Goal: Use online tool/utility: Utilize a website feature to perform a specific function

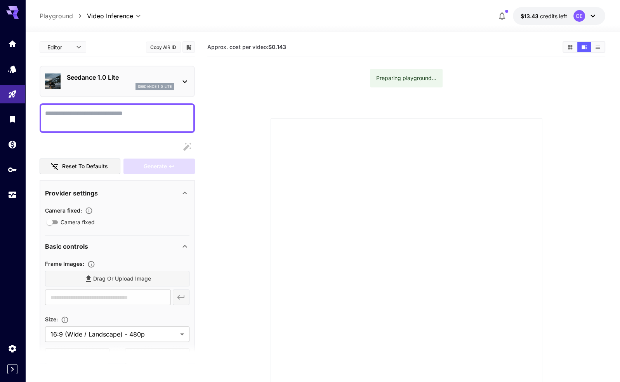
click at [352, 171] on div at bounding box center [407, 254] width 272 height 272
click at [106, 75] on p "Seedance 1.0 Lite" at bounding box center [120, 77] width 107 height 9
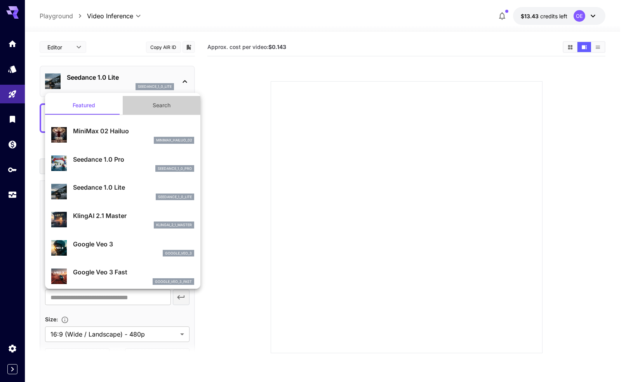
click at [162, 106] on button "Search" at bounding box center [162, 105] width 78 height 19
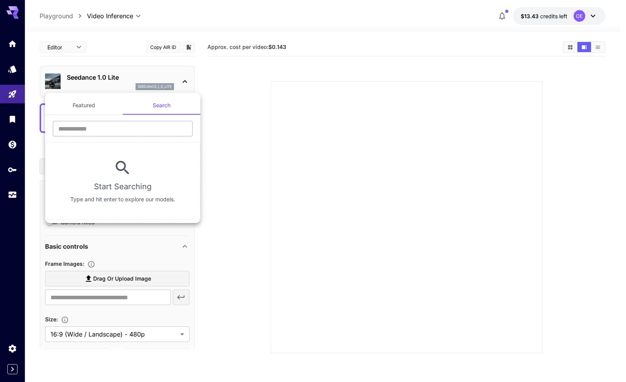
click at [123, 127] on input "text" at bounding box center [123, 129] width 140 height 16
type input "****"
paste input "**********"
drag, startPoint x: 106, startPoint y: 133, endPoint x: 85, endPoint y: 132, distance: 21.4
click at [85, 132] on input "**********" at bounding box center [123, 129] width 140 height 16
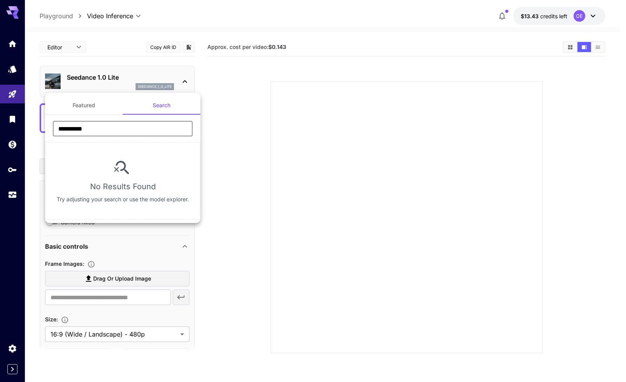
click at [81, 129] on input "**********" at bounding box center [123, 129] width 140 height 16
type input "**********"
drag, startPoint x: 260, startPoint y: 129, endPoint x: 207, endPoint y: 99, distance: 60.0
click at [258, 129] on div at bounding box center [313, 191] width 626 height 382
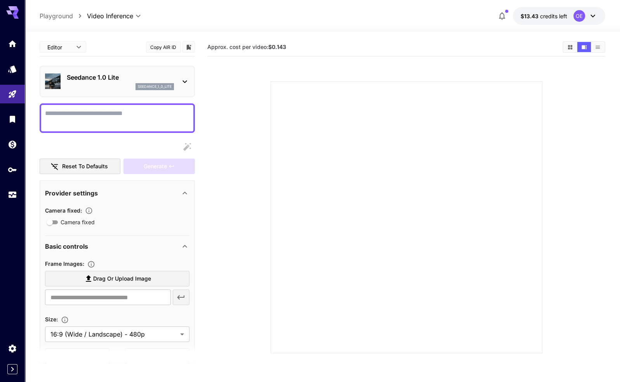
click at [125, 122] on textarea "Camera fixed" at bounding box center [117, 118] width 145 height 19
click at [120, 89] on div "seedance_1_0_lite" at bounding box center [120, 86] width 107 height 7
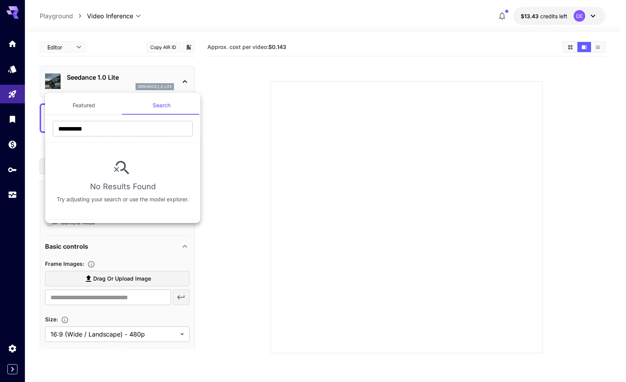
click at [169, 106] on button "Search" at bounding box center [162, 105] width 78 height 19
click at [128, 130] on input "**********" at bounding box center [123, 129] width 140 height 16
type input "*"
type input "***"
click at [311, 126] on div at bounding box center [313, 191] width 626 height 382
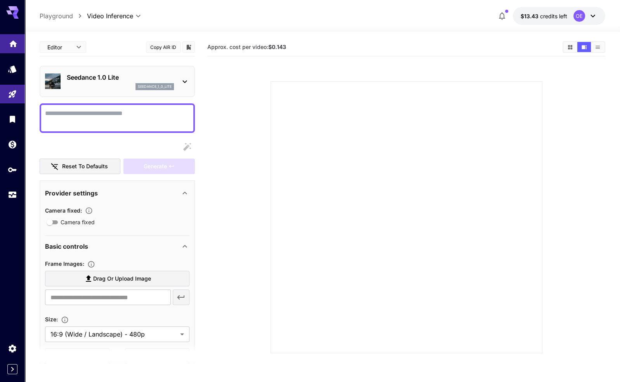
click at [19, 45] on link at bounding box center [12, 43] width 25 height 19
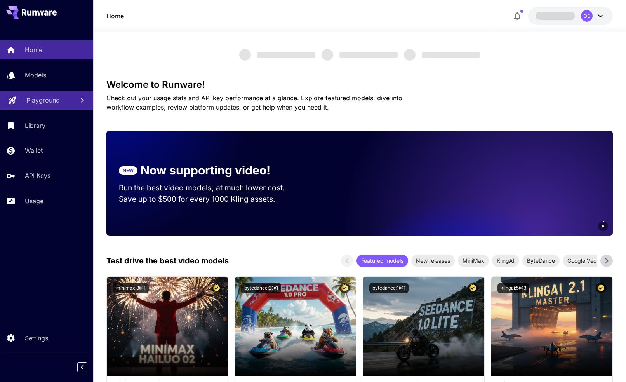
click at [44, 102] on p "Playground" at bounding box center [42, 100] width 33 height 9
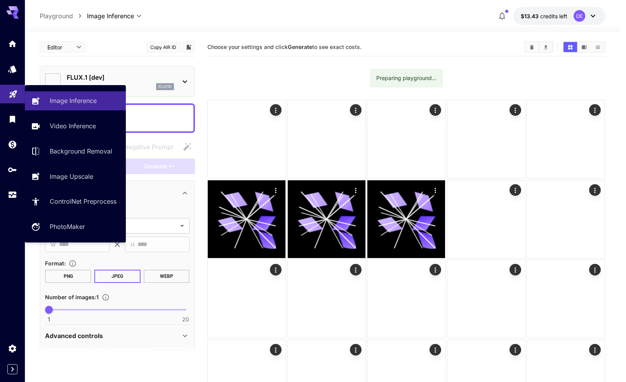
type input "**********"
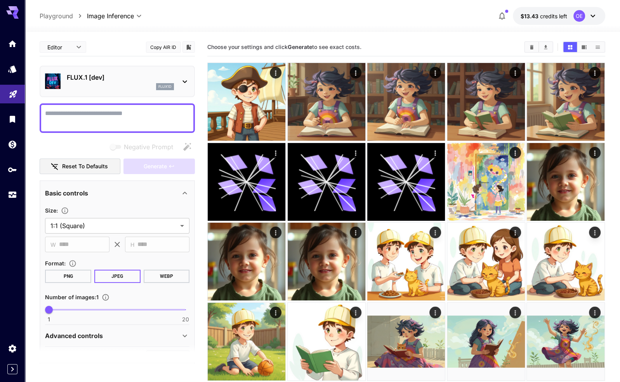
click at [185, 85] on icon at bounding box center [184, 81] width 9 height 9
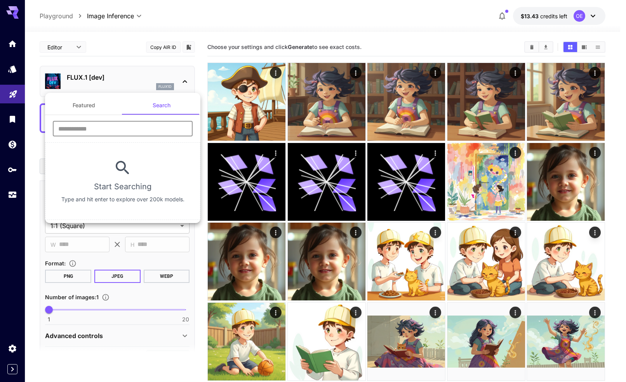
click at [152, 129] on input "text" at bounding box center [123, 129] width 140 height 16
paste input "**********"
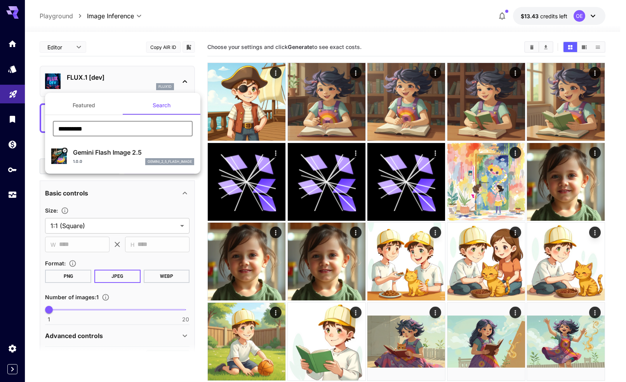
type input "**********"
click at [104, 158] on div "Gemini Flash Image 2.5 1.0.0 gemini_2_5_flash_image" at bounding box center [133, 156] width 121 height 17
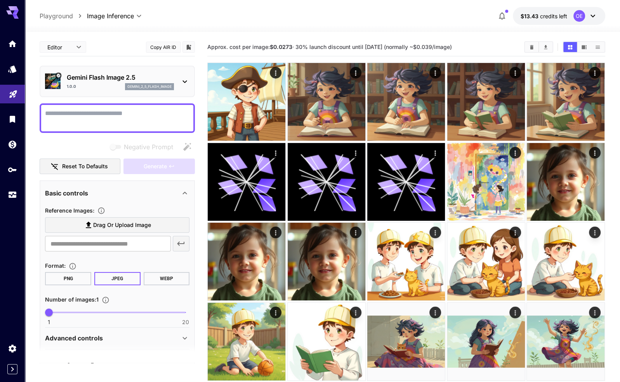
click at [89, 136] on div "Editor **** ​ Copy AIR ID Gemini Flash Image 2.5 1.0.0 gemini_2_5_flash_image N…" at bounding box center [117, 204] width 155 height 333
drag, startPoint x: 148, startPoint y: 199, endPoint x: 143, endPoint y: 197, distance: 6.0
click at [148, 199] on div "Basic controls" at bounding box center [117, 193] width 145 height 19
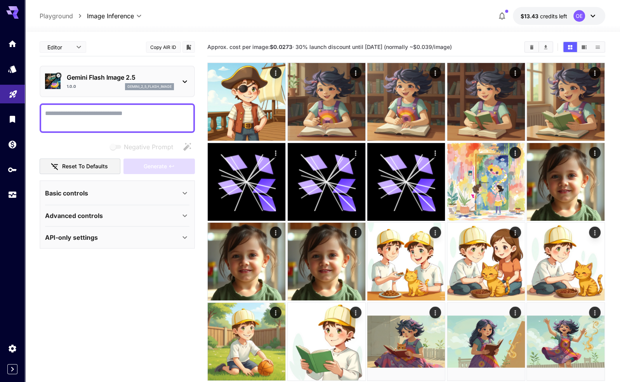
click at [141, 197] on div "Basic controls" at bounding box center [112, 192] width 135 height 9
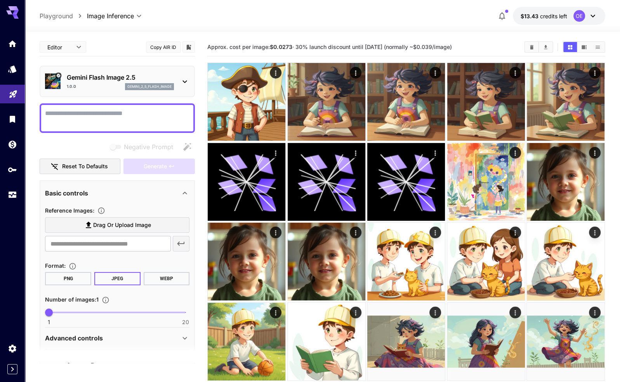
click at [113, 117] on textarea "Negative Prompt" at bounding box center [117, 118] width 145 height 19
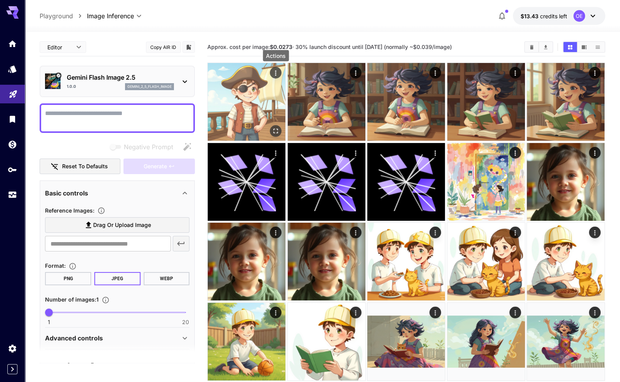
click at [280, 73] on icon "Actions" at bounding box center [276, 73] width 8 height 8
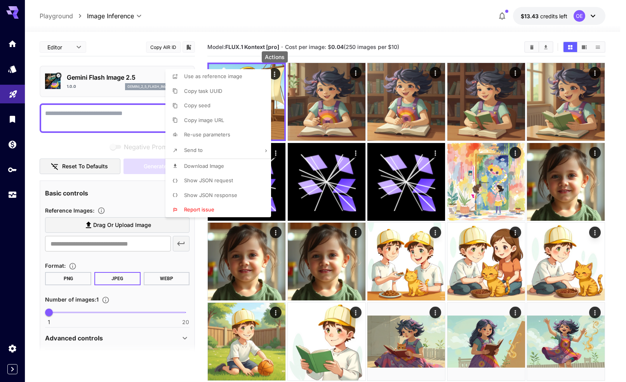
click at [223, 122] on span "Copy image URL" at bounding box center [204, 120] width 40 height 6
drag, startPoint x: 219, startPoint y: 33, endPoint x: 202, endPoint y: 62, distance: 34.0
click at [217, 35] on div at bounding box center [313, 191] width 626 height 382
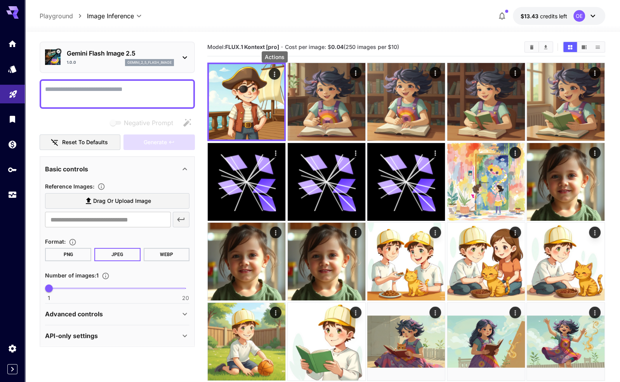
scroll to position [26, 0]
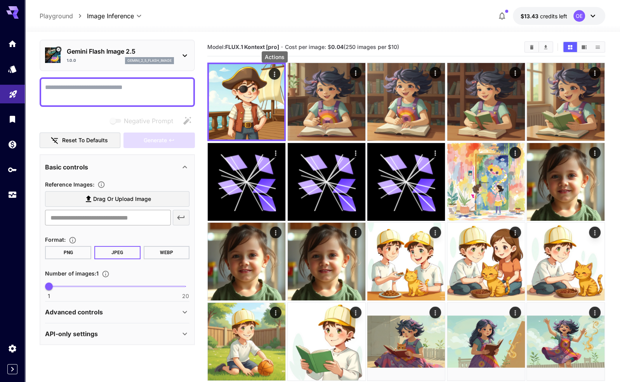
click at [117, 218] on input "text" at bounding box center [107, 218] width 125 height 16
paste input "**********"
click at [179, 218] on icon "button" at bounding box center [181, 218] width 7 height 4
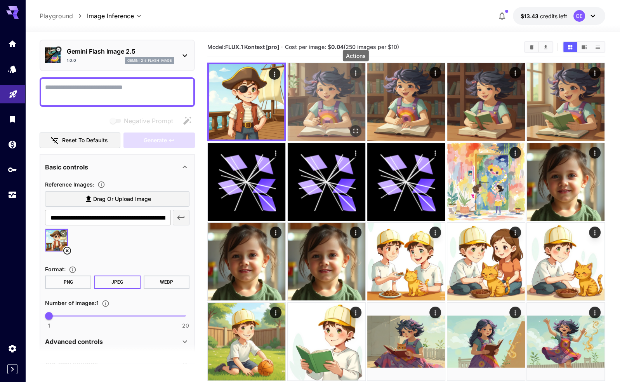
click at [358, 73] on icon "Actions" at bounding box center [356, 73] width 8 height 8
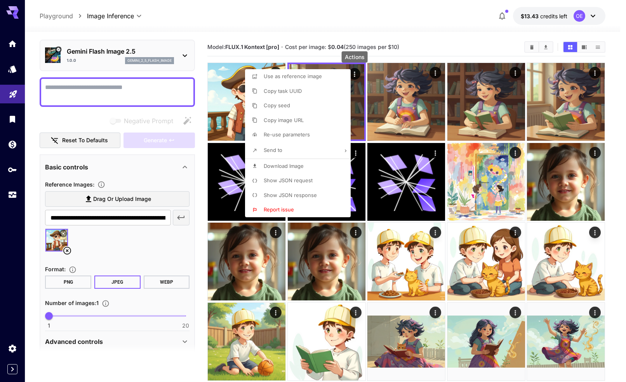
click at [308, 119] on li "Copy image URL" at bounding box center [300, 120] width 110 height 15
click at [152, 217] on div at bounding box center [313, 191] width 626 height 382
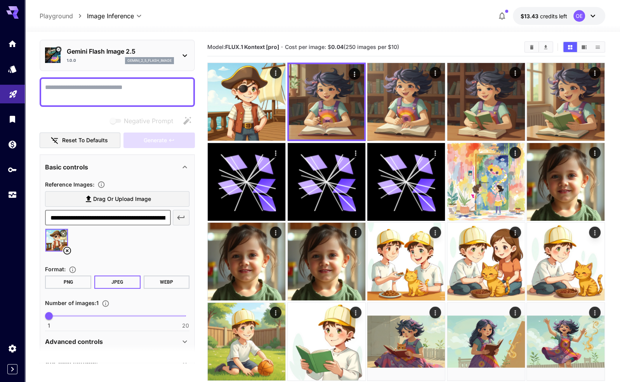
click at [128, 215] on input "**********" at bounding box center [108, 218] width 126 height 16
click at [127, 215] on input "**********" at bounding box center [108, 218] width 126 height 16
paste input "text"
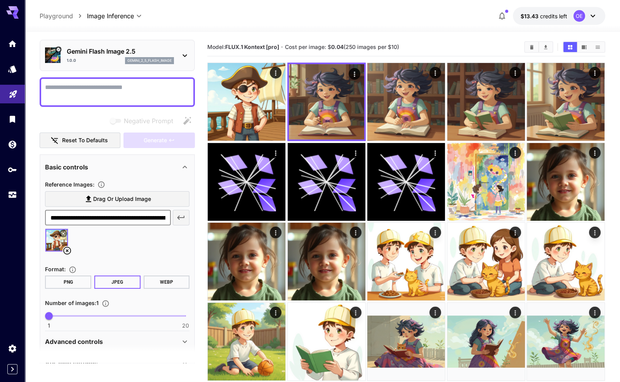
scroll to position [0, 126]
type input "**********"
click at [178, 218] on icon "button" at bounding box center [180, 217] width 9 height 9
click at [148, 240] on div at bounding box center [117, 243] width 145 height 30
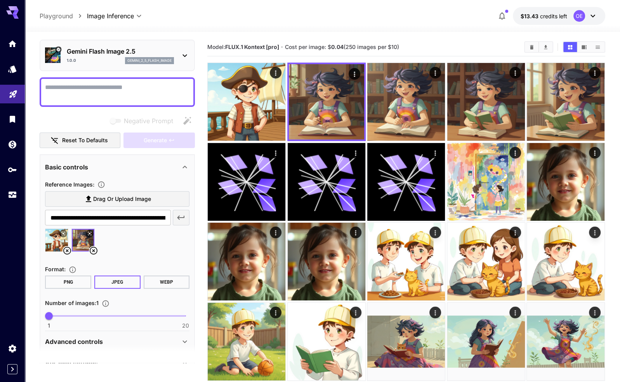
click at [112, 88] on textarea "Negative Prompt" at bounding box center [117, 92] width 145 height 19
type textarea "*"
click at [169, 137] on icon "button" at bounding box center [172, 140] width 6 height 6
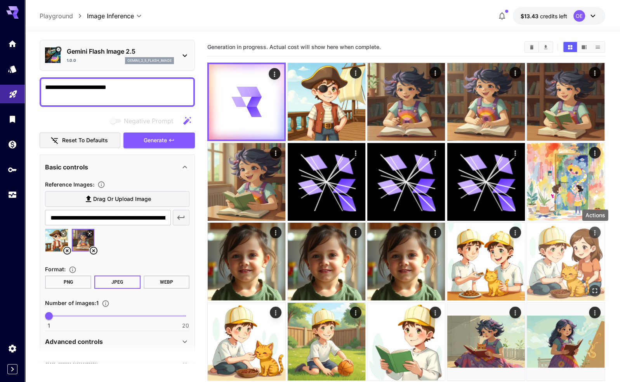
click at [595, 231] on icon "Actions" at bounding box center [595, 232] width 1 height 5
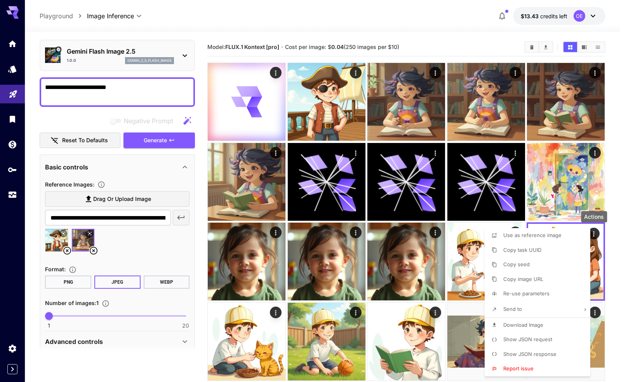
click at [548, 275] on li "Copy image URL" at bounding box center [540, 279] width 110 height 15
click at [113, 96] on div at bounding box center [313, 191] width 626 height 382
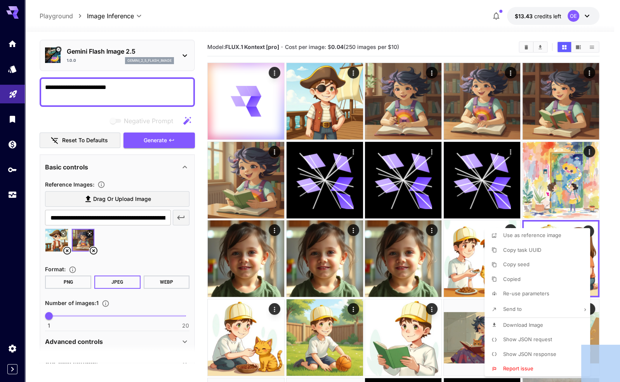
click at [113, 96] on div at bounding box center [310, 191] width 620 height 382
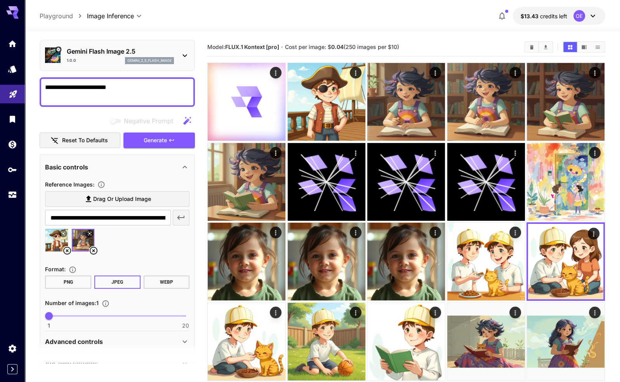
click at [130, 85] on textarea "**********" at bounding box center [117, 92] width 145 height 19
paste textarea "**********"
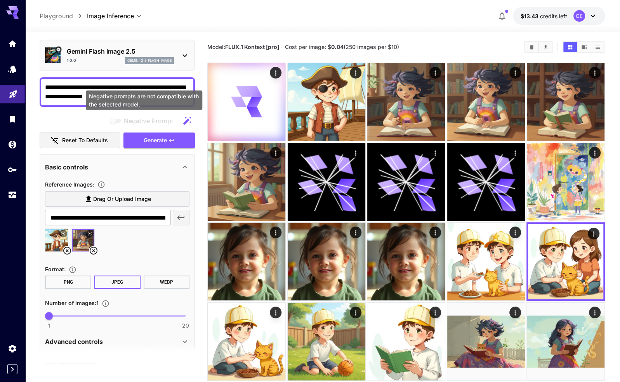
type textarea "**********"
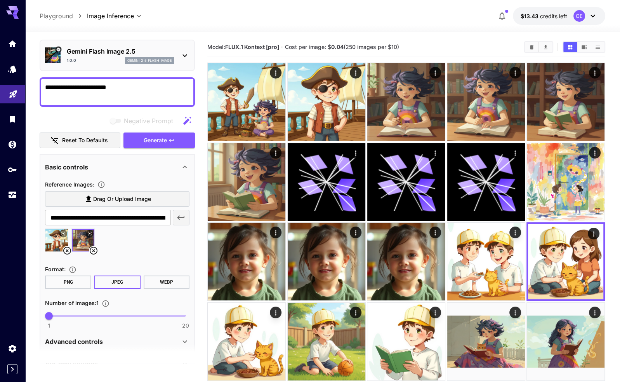
click at [164, 244] on div at bounding box center [117, 243] width 145 height 30
click at [144, 216] on input "**********" at bounding box center [108, 218] width 126 height 16
click at [143, 216] on input "**********" at bounding box center [108, 218] width 126 height 16
paste input "text"
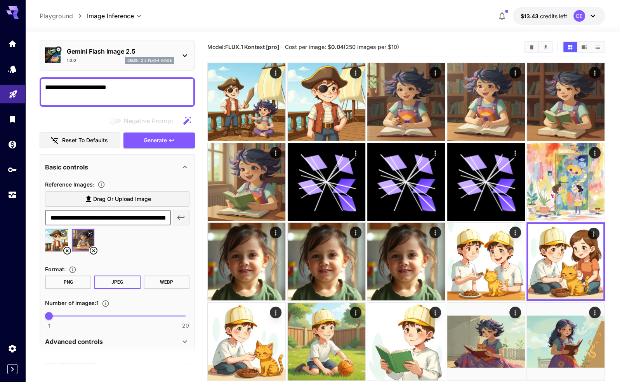
scroll to position [0, 130]
type input "**********"
click at [183, 216] on icon "button" at bounding box center [181, 218] width 7 height 4
click at [174, 250] on div at bounding box center [117, 243] width 145 height 30
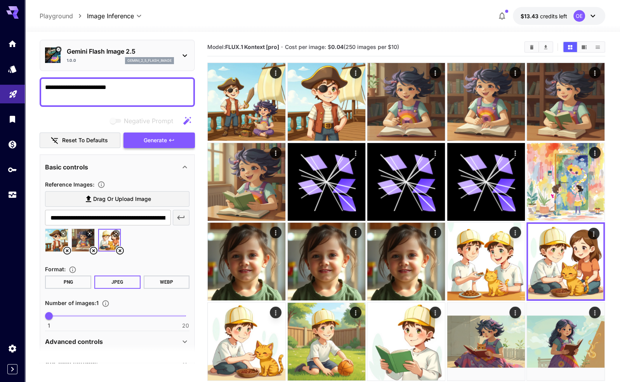
click at [167, 138] on button "Generate" at bounding box center [159, 140] width 71 height 16
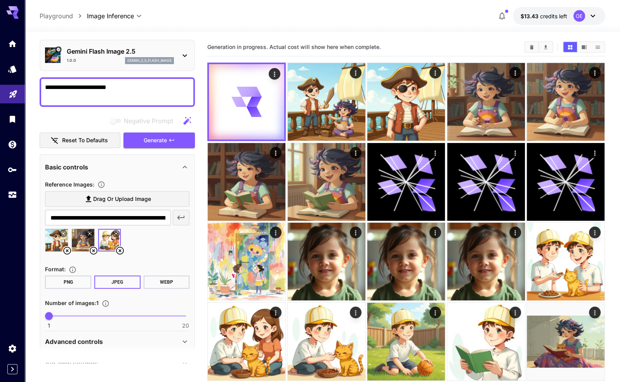
click at [170, 247] on div at bounding box center [117, 243] width 145 height 30
click at [144, 217] on input "**********" at bounding box center [108, 218] width 126 height 16
click at [159, 167] on div "Basic controls" at bounding box center [112, 166] width 135 height 9
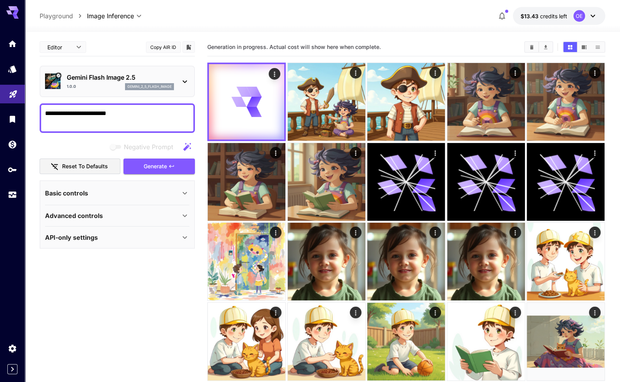
click at [159, 192] on div "Basic controls" at bounding box center [112, 192] width 135 height 9
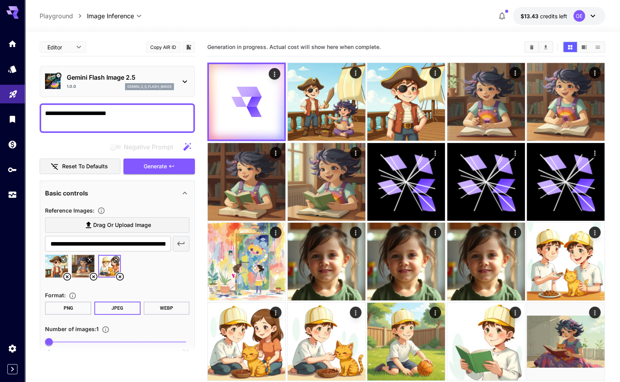
click at [284, 55] on div "Generation in progress. Actual cost will show here when complete." at bounding box center [406, 47] width 398 height 18
click at [288, 49] on section "Generation in progress. Actual cost will show here when complete." at bounding box center [362, 47] width 311 height 7
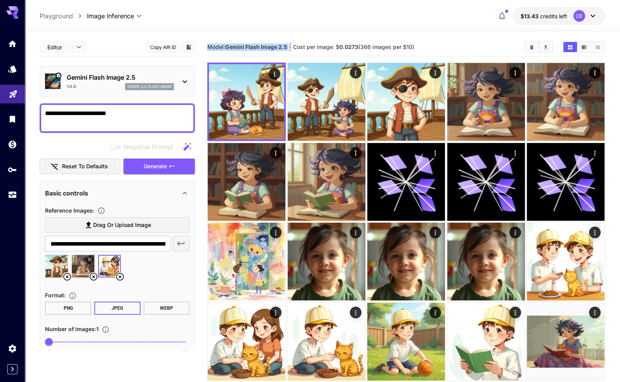
click at [288, 49] on b "Gemini Flash Image 2.5" at bounding box center [256, 47] width 62 height 7
drag, startPoint x: 288, startPoint y: 49, endPoint x: 295, endPoint y: 47, distance: 7.2
click at [288, 48] on b "Gemini Flash Image 2.5" at bounding box center [256, 47] width 62 height 7
click at [333, 44] on span "Cost per image: $ 0.0273 (366 images per $10)" at bounding box center [353, 47] width 121 height 7
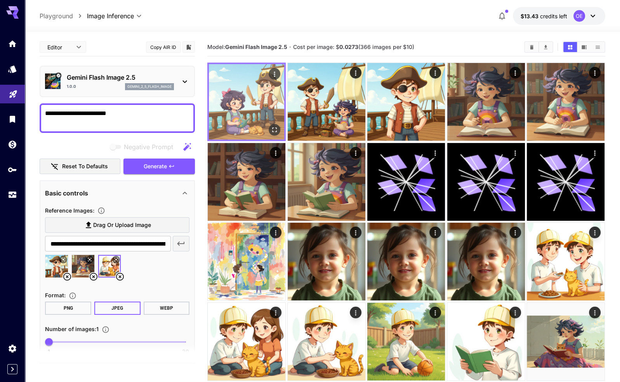
click at [258, 98] on img at bounding box center [246, 101] width 75 height 75
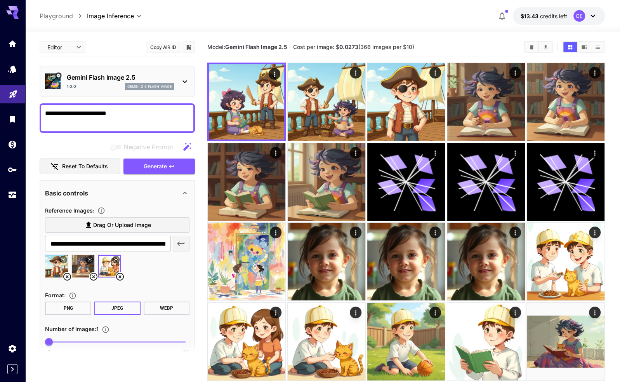
click at [136, 105] on div "**********" at bounding box center [117, 118] width 155 height 30
click at [131, 118] on textarea "**********" at bounding box center [117, 118] width 145 height 19
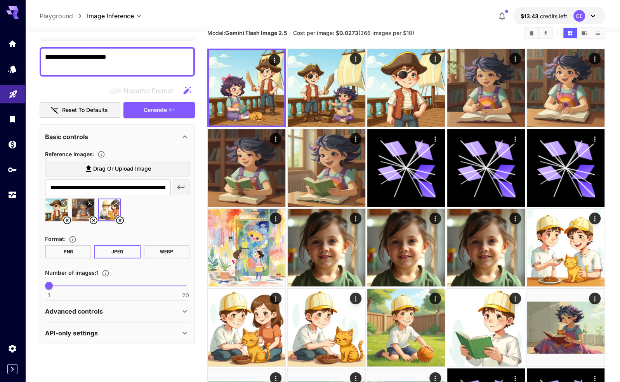
scroll to position [39, 0]
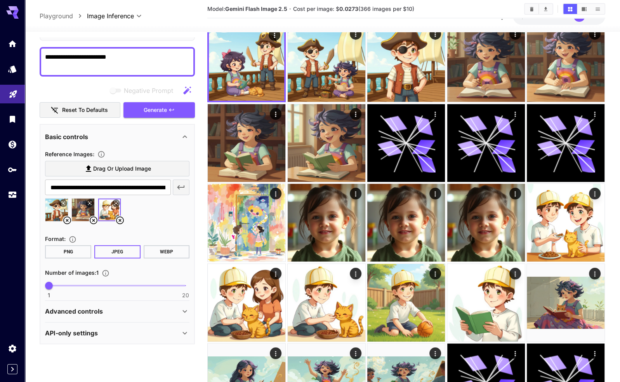
click at [104, 335] on div "API-only settings" at bounding box center [112, 332] width 135 height 9
click at [113, 308] on div "Advanced controls" at bounding box center [112, 311] width 135 height 9
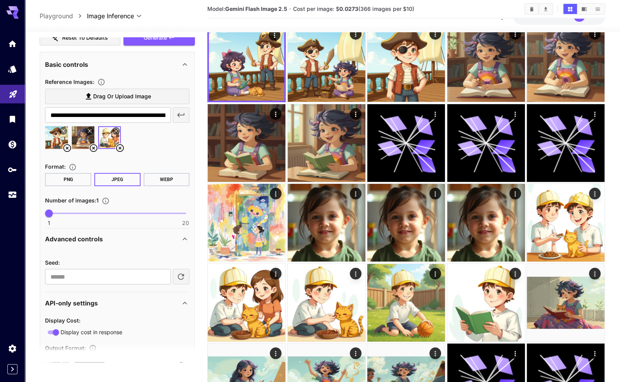
scroll to position [133, 0]
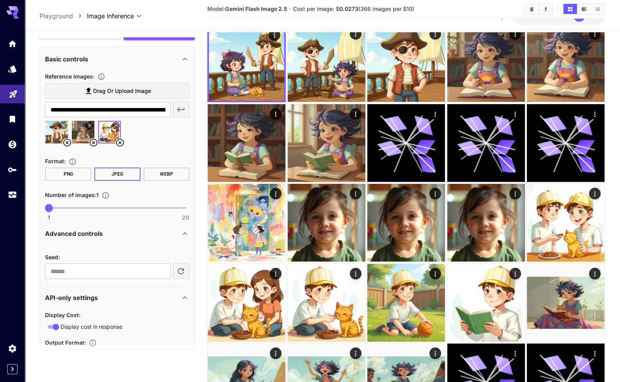
click at [118, 230] on div "Advanced controls" at bounding box center [112, 233] width 135 height 9
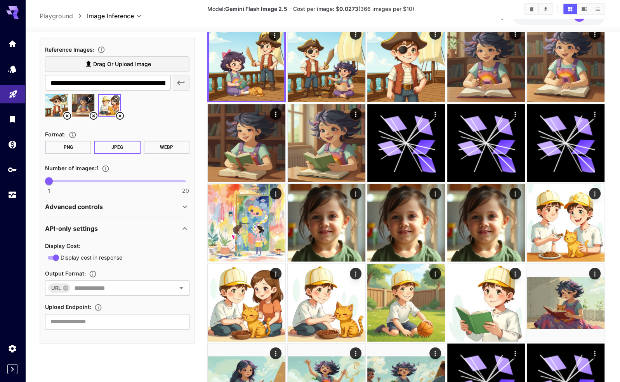
click at [119, 227] on div "API-only settings" at bounding box center [112, 228] width 135 height 9
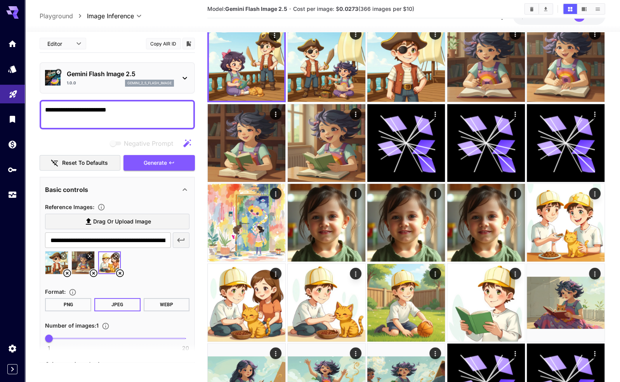
scroll to position [0, 0]
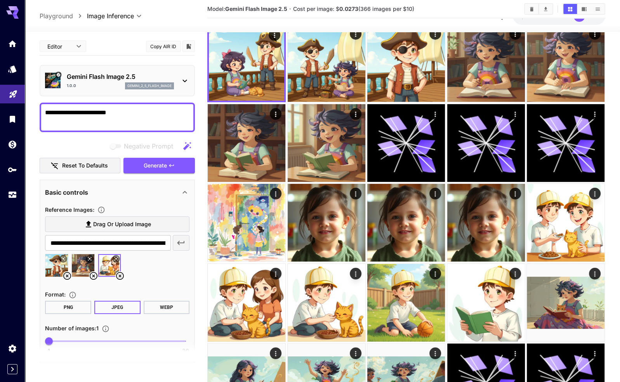
click at [121, 118] on textarea "**********" at bounding box center [117, 117] width 145 height 19
type textarea "**********"
click at [159, 165] on span "Generate" at bounding box center [155, 166] width 23 height 10
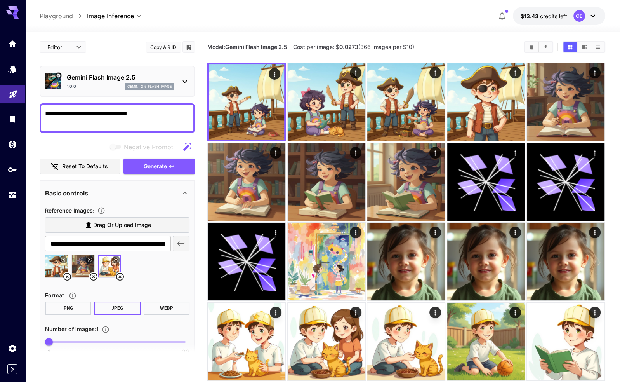
click at [154, 268] on div at bounding box center [117, 269] width 145 height 30
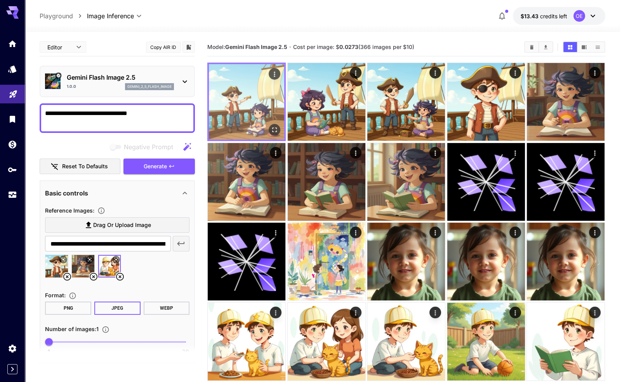
click at [239, 118] on img at bounding box center [246, 101] width 75 height 75
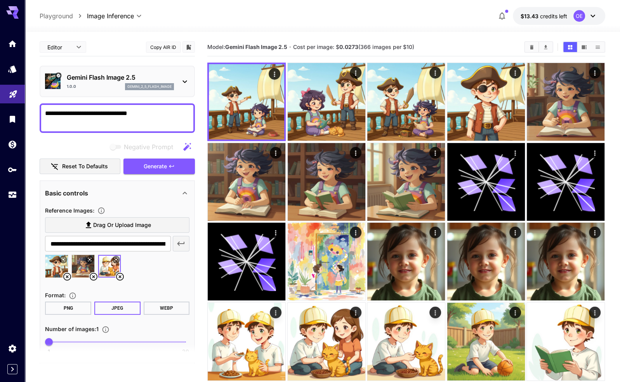
click at [137, 88] on p "gemini_2_5_flash_image" at bounding box center [149, 86] width 44 height 5
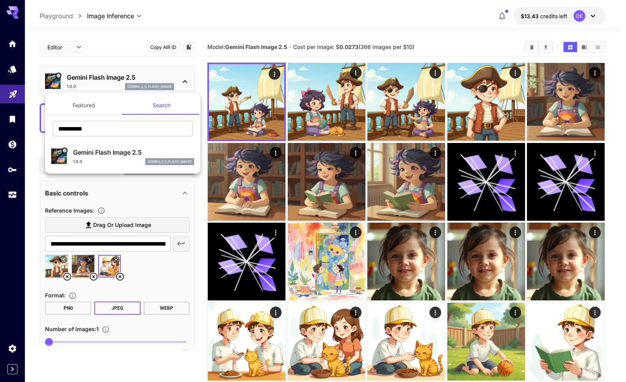
click at [141, 74] on div at bounding box center [313, 191] width 626 height 382
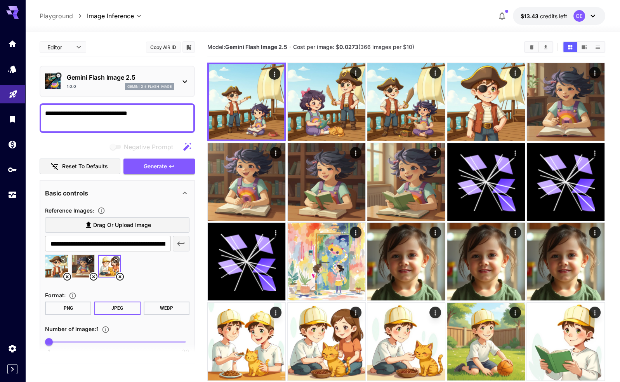
click at [120, 276] on icon at bounding box center [120, 277] width 8 height 8
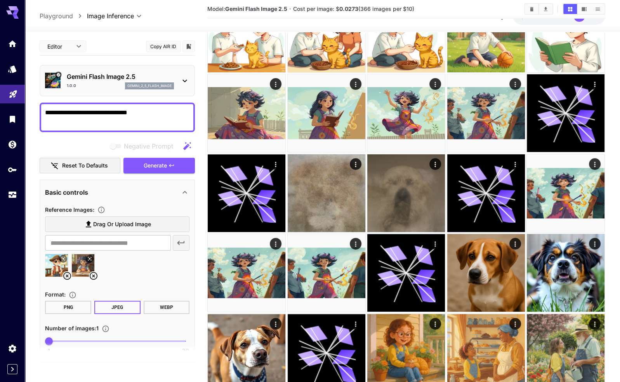
scroll to position [427, 0]
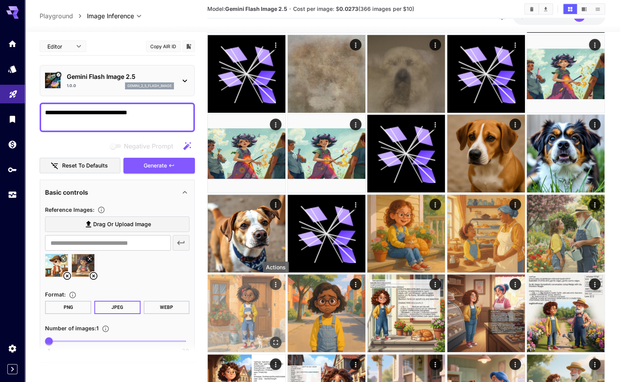
click at [277, 284] on icon "Actions" at bounding box center [276, 285] width 8 height 8
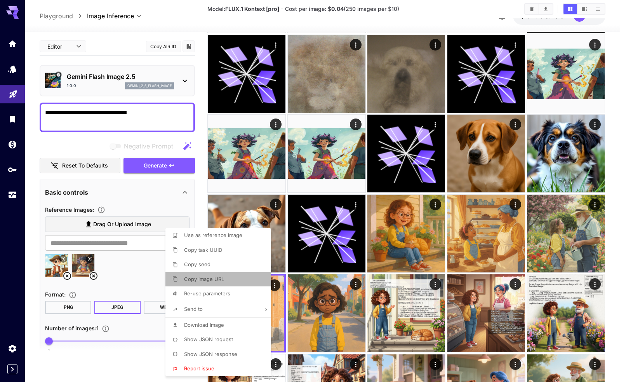
click at [221, 280] on span "Copy image URL" at bounding box center [204, 279] width 40 height 6
drag, startPoint x: 125, startPoint y: 261, endPoint x: 133, endPoint y: 243, distance: 19.6
click at [125, 260] on div at bounding box center [313, 191] width 626 height 382
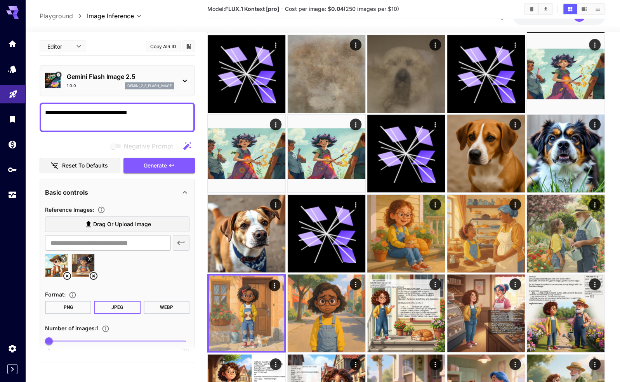
click at [134, 241] on body "**********" at bounding box center [310, 94] width 620 height 1043
click at [145, 240] on input "text" at bounding box center [108, 243] width 126 height 16
paste input "**********"
type input "**********"
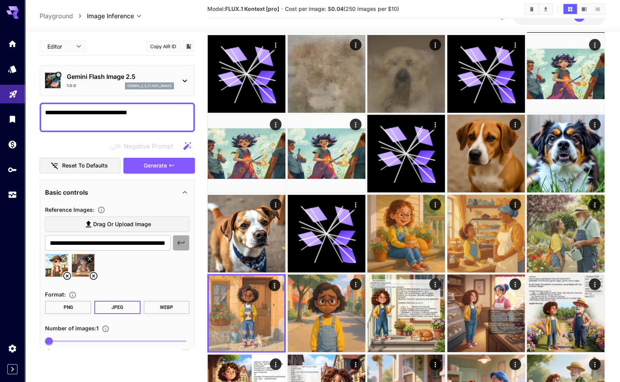
scroll to position [0, 0]
click at [180, 243] on icon "button" at bounding box center [180, 242] width 9 height 9
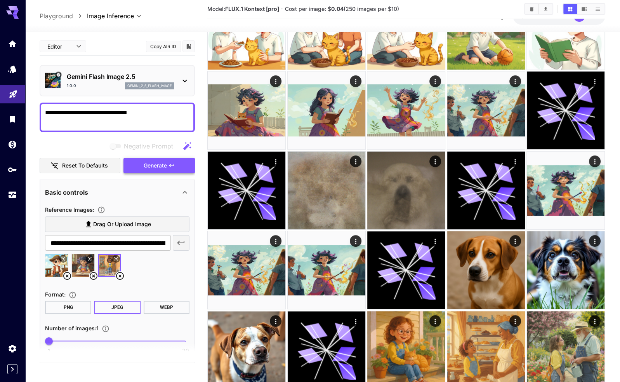
click at [165, 159] on button "Generate" at bounding box center [159, 166] width 71 height 16
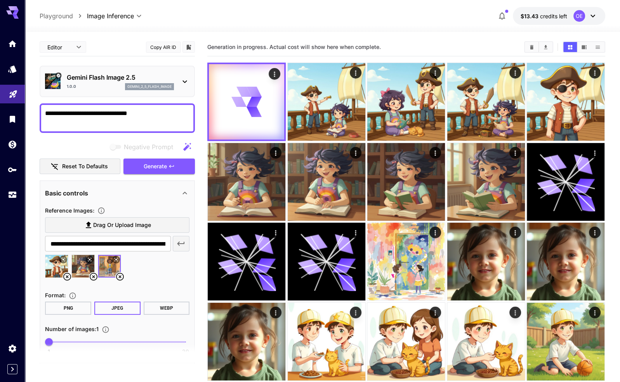
click at [156, 267] on div at bounding box center [117, 269] width 145 height 30
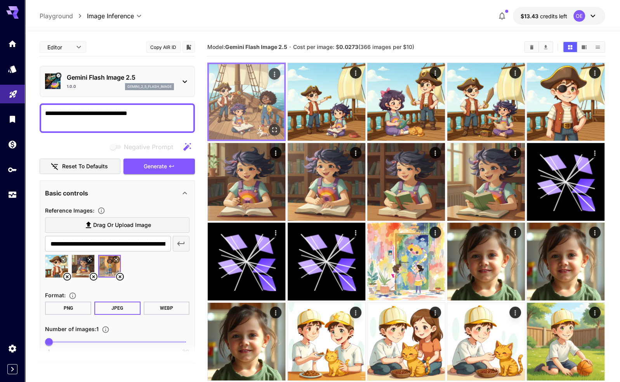
click at [260, 106] on img at bounding box center [246, 101] width 75 height 75
click at [278, 127] on icon "Open in fullscreen" at bounding box center [275, 130] width 8 height 8
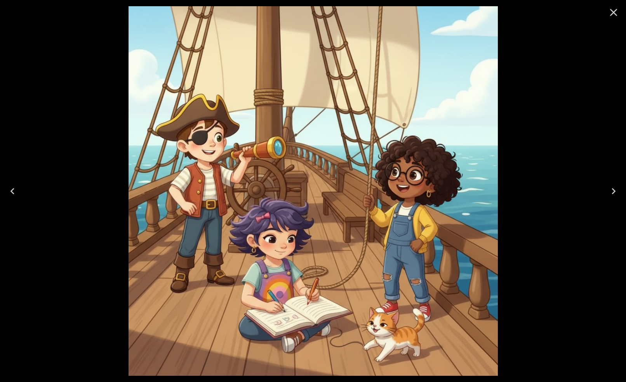
click at [612, 10] on icon "Close" at bounding box center [613, 12] width 7 height 7
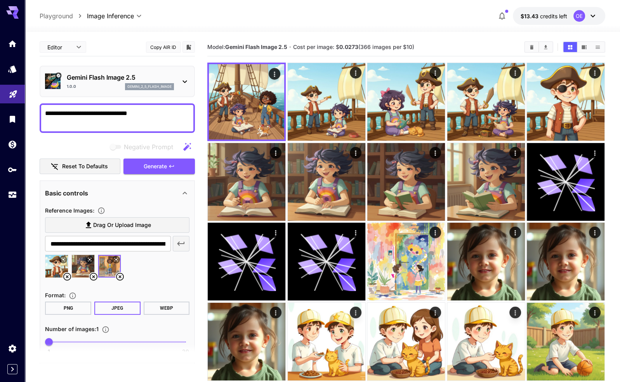
click at [157, 111] on textarea "**********" at bounding box center [117, 118] width 145 height 19
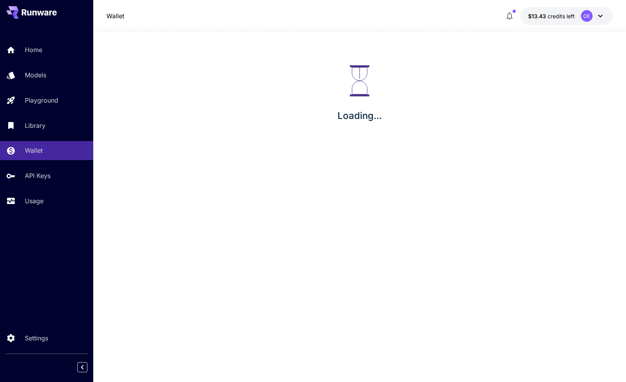
click at [45, 202] on div "Usage" at bounding box center [56, 200] width 62 height 9
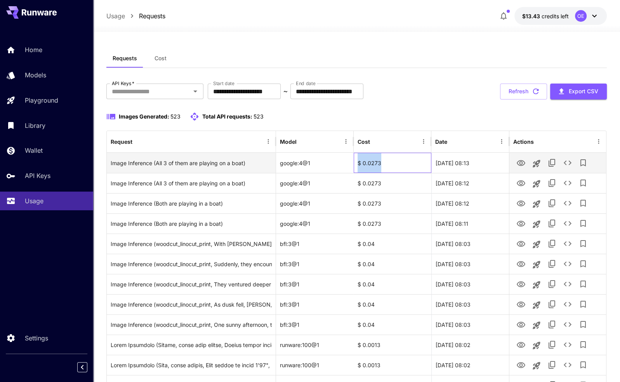
drag, startPoint x: 382, startPoint y: 163, endPoint x: 355, endPoint y: 166, distance: 26.5
click at [355, 166] on div "$ 0.0273" at bounding box center [393, 163] width 78 height 20
click at [354, 165] on div "$ 0.0273" at bounding box center [393, 163] width 78 height 20
drag, startPoint x: 355, startPoint y: 164, endPoint x: 384, endPoint y: 161, distance: 29.3
click at [384, 161] on div "$ 0.0273" at bounding box center [393, 163] width 78 height 20
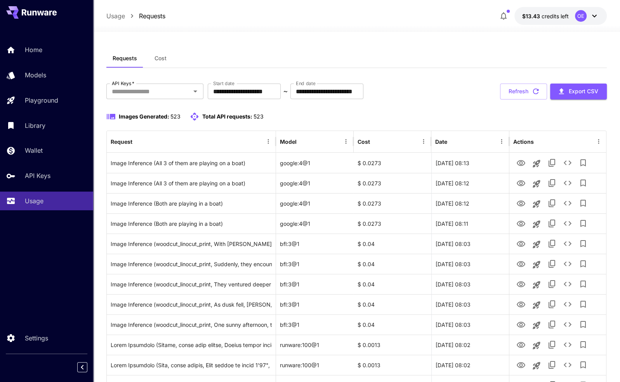
drag, startPoint x: 408, startPoint y: 109, endPoint x: 451, endPoint y: 130, distance: 47.8
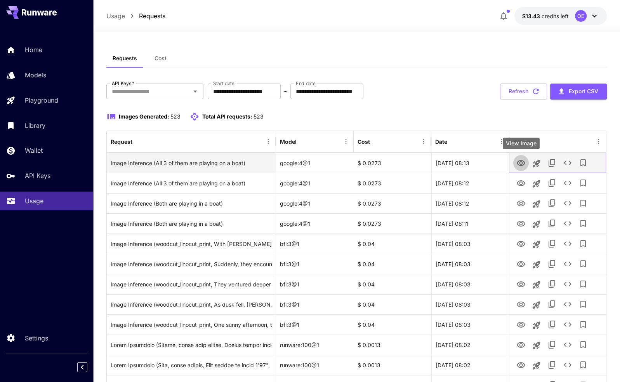
click at [519, 162] on icon "View Image" at bounding box center [521, 163] width 9 height 9
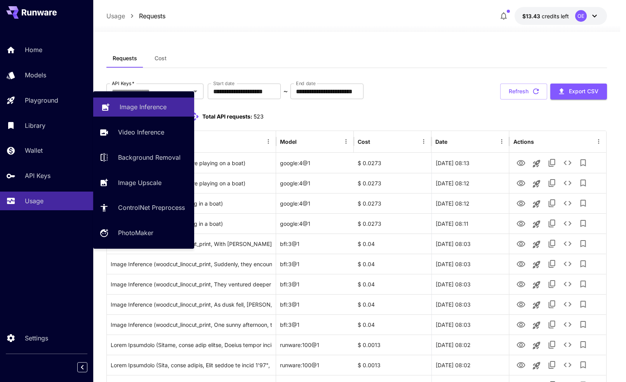
click at [145, 105] on p "Image Inference" at bounding box center [143, 106] width 47 height 9
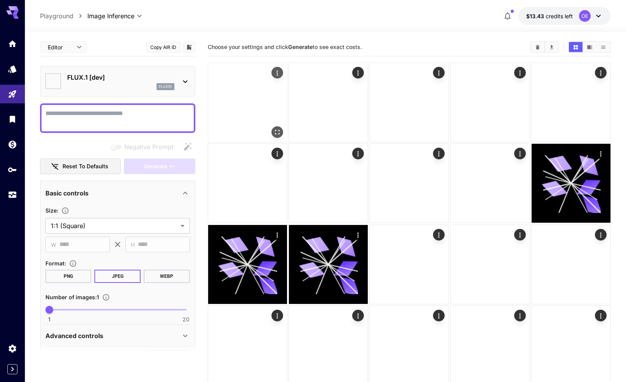
type input "**********"
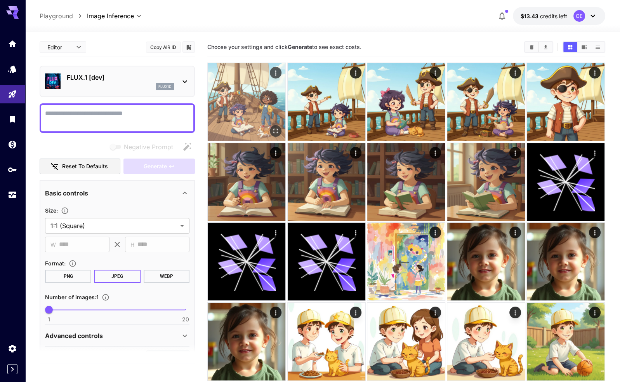
click at [261, 89] on img at bounding box center [247, 102] width 78 height 78
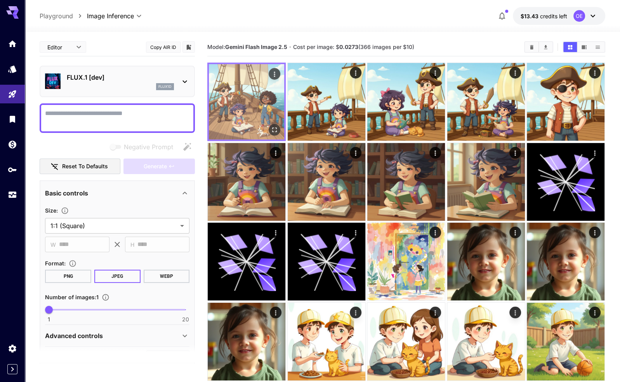
click at [276, 101] on img at bounding box center [246, 101] width 75 height 75
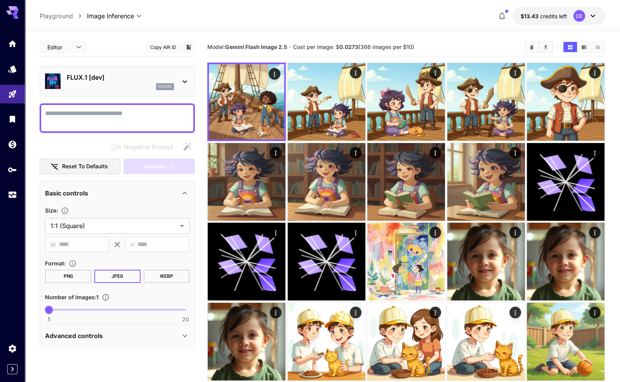
click at [155, 113] on textarea "Negative Prompt" at bounding box center [117, 118] width 145 height 19
click at [106, 70] on div "FLUX.1 [dev] flux1d" at bounding box center [117, 82] width 145 height 24
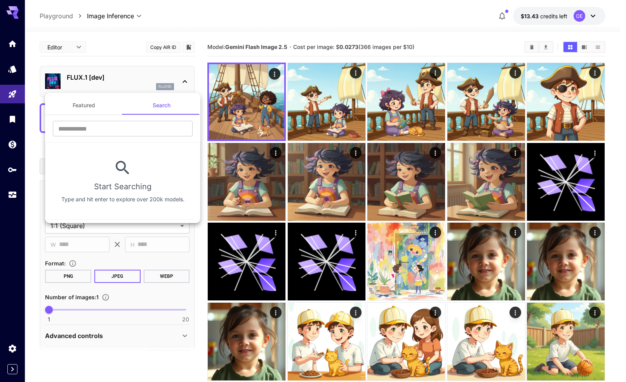
click at [123, 24] on div at bounding box center [313, 191] width 626 height 382
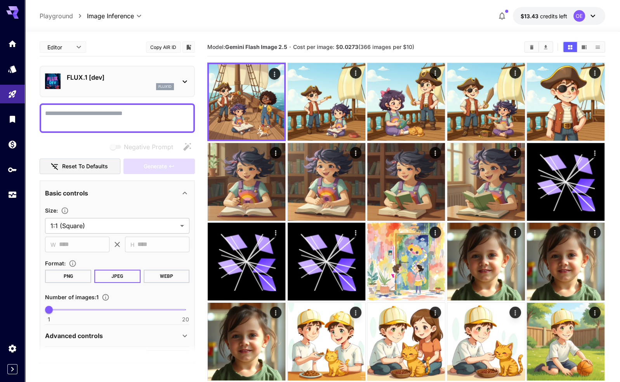
click at [181, 85] on icon at bounding box center [184, 81] width 9 height 9
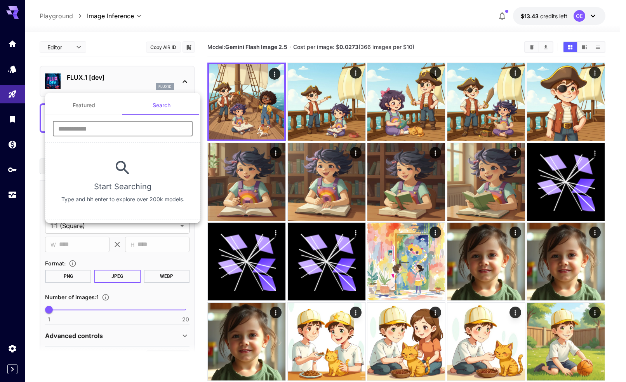
click at [118, 130] on input "text" at bounding box center [123, 129] width 140 height 16
type input "**********"
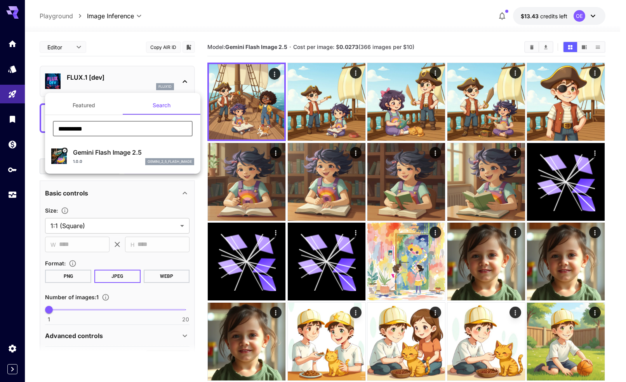
click at [131, 146] on div "Gemini Flash Image 2.5 1.0.0 gemini_2_5_flash_image" at bounding box center [122, 157] width 143 height 24
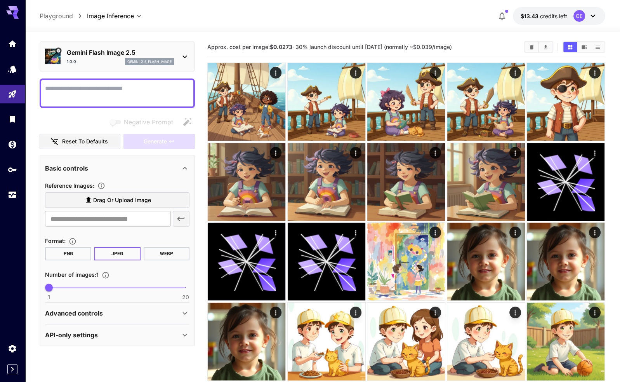
scroll to position [26, 0]
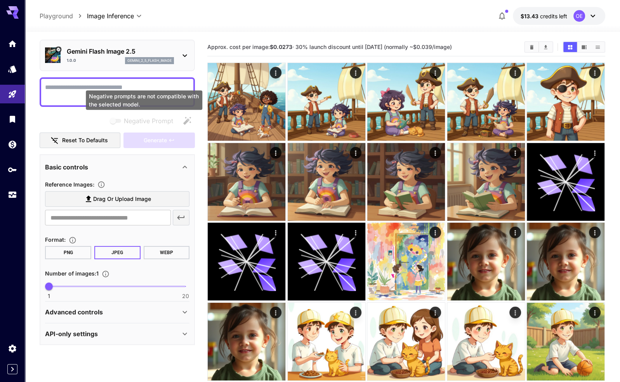
click at [129, 122] on span "Negative Prompt" at bounding box center [148, 120] width 49 height 9
click at [117, 120] on span "Negative prompts are not compatible with the selected model." at bounding box center [116, 121] width 10 height 4
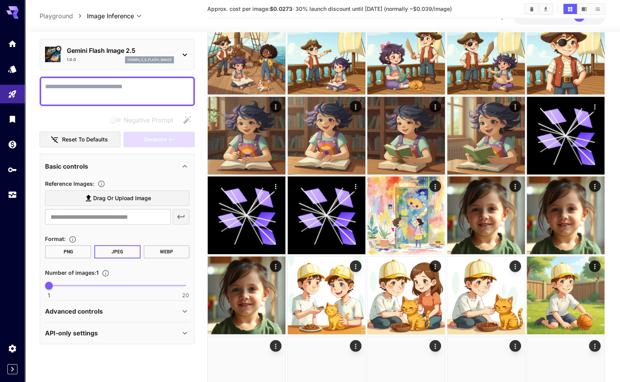
scroll to position [194, 0]
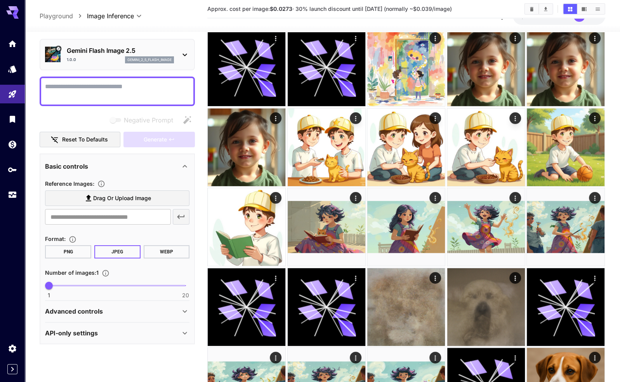
click at [88, 315] on div "Advanced controls" at bounding box center [117, 311] width 145 height 19
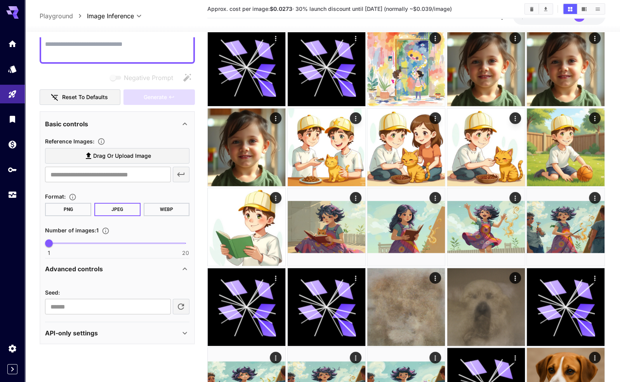
click at [81, 333] on p "API-only settings" at bounding box center [71, 332] width 53 height 9
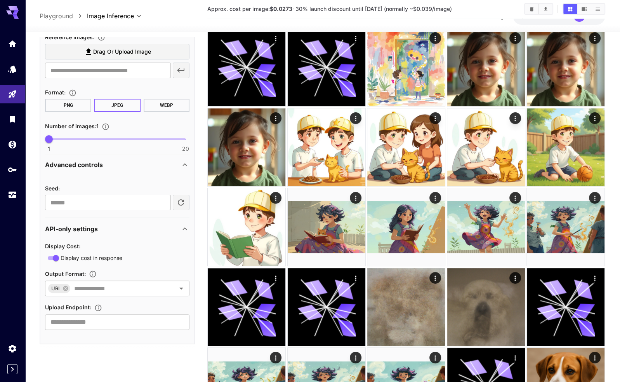
click at [100, 224] on div "API-only settings" at bounding box center [112, 228] width 135 height 9
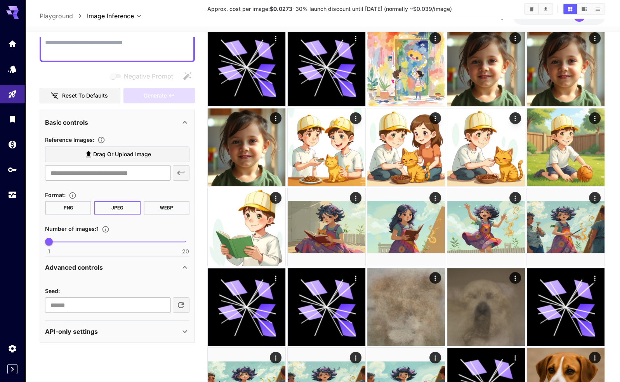
scroll to position [68, 0]
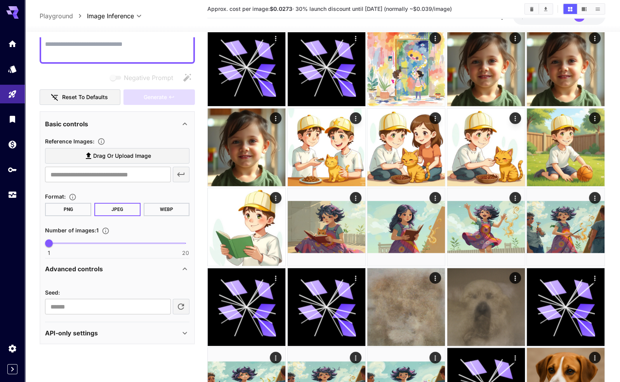
click at [88, 280] on div "Seed : ​" at bounding box center [117, 296] width 145 height 36
click at [98, 270] on p "Advanced controls" at bounding box center [74, 268] width 58 height 9
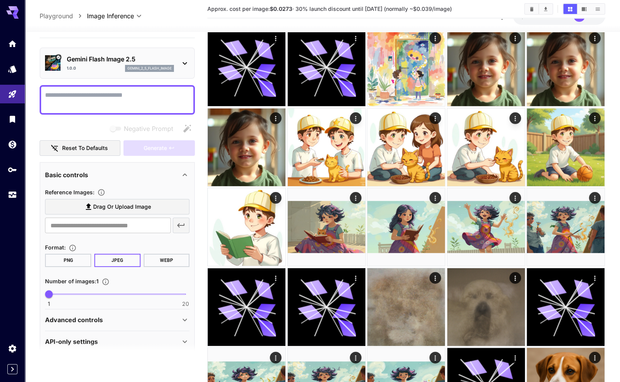
scroll to position [0, 0]
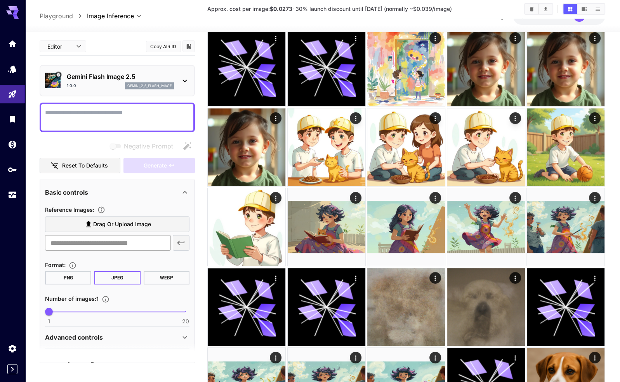
drag, startPoint x: 138, startPoint y: 241, endPoint x: 134, endPoint y: 250, distance: 9.4
click at [138, 241] on input "text" at bounding box center [107, 243] width 125 height 16
click at [61, 351] on section at bounding box center [117, 352] width 155 height 19
click at [91, 341] on div "Advanced controls" at bounding box center [117, 337] width 145 height 19
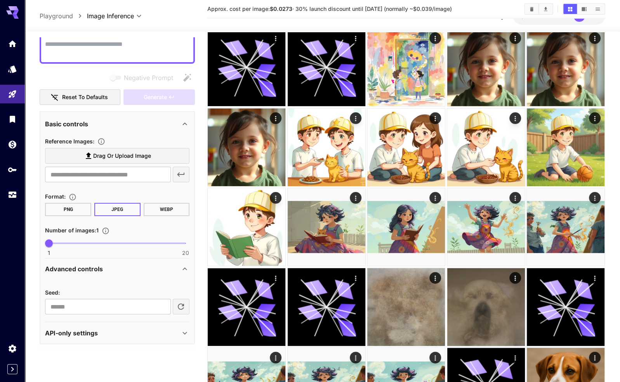
click at [131, 269] on div "Advanced controls" at bounding box center [112, 268] width 135 height 9
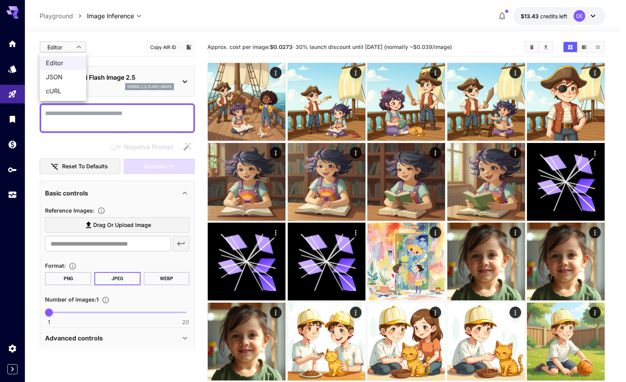
click at [73, 48] on div at bounding box center [313, 191] width 626 height 382
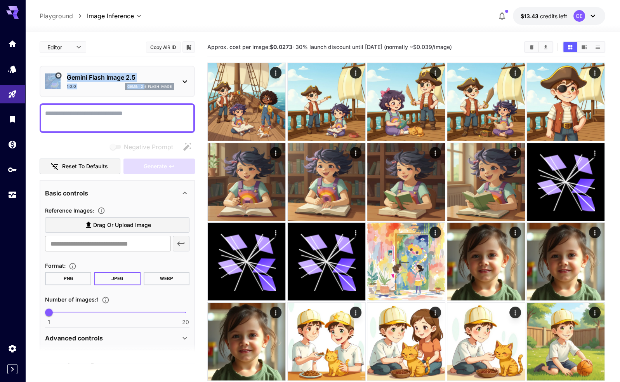
drag, startPoint x: 143, startPoint y: 84, endPoint x: 183, endPoint y: 40, distance: 58.6
click at [180, 38] on div "Editor **** ​ Copy AIR ID Gemini Flash Image 2.5 1.0.0 gemini_2_5_flash_image N…" at bounding box center [117, 204] width 155 height 333
click at [87, 211] on span "Reference Images :" at bounding box center [69, 210] width 49 height 7
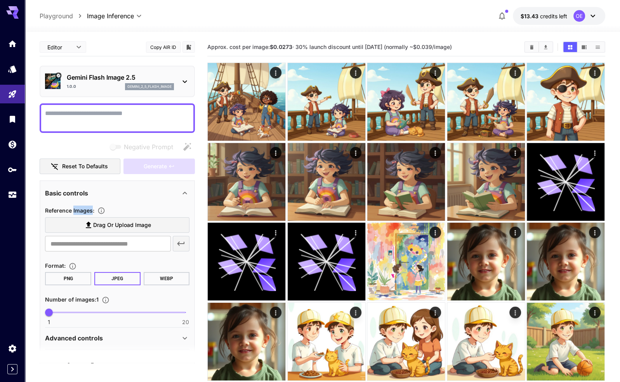
click at [89, 211] on span "Reference Images :" at bounding box center [69, 210] width 49 height 7
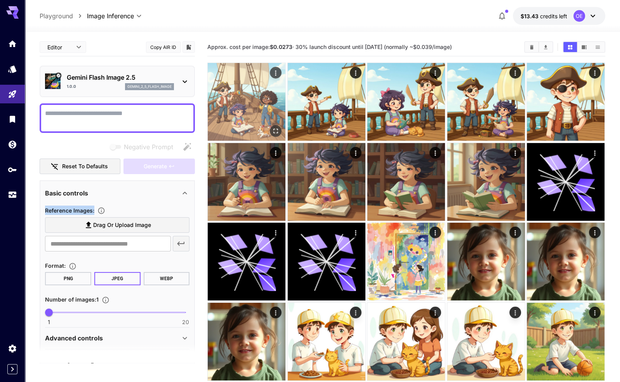
click at [246, 108] on img at bounding box center [247, 102] width 78 height 78
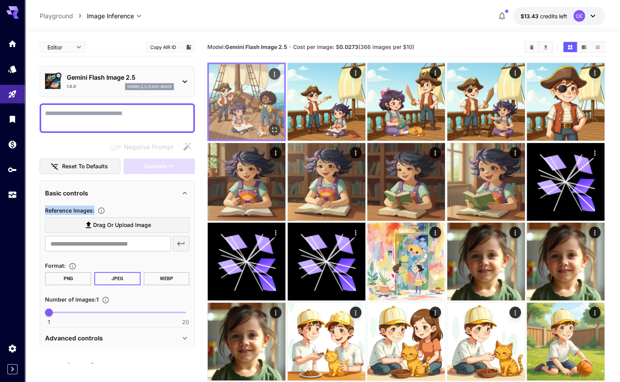
click at [277, 129] on icon "Open in fullscreen" at bounding box center [275, 129] width 5 height 5
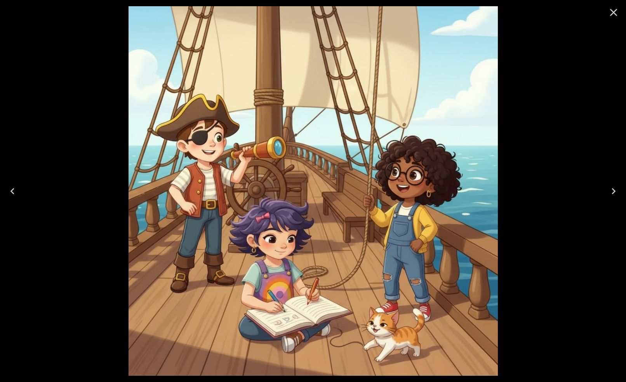
click at [616, 11] on icon "Close" at bounding box center [614, 12] width 12 height 12
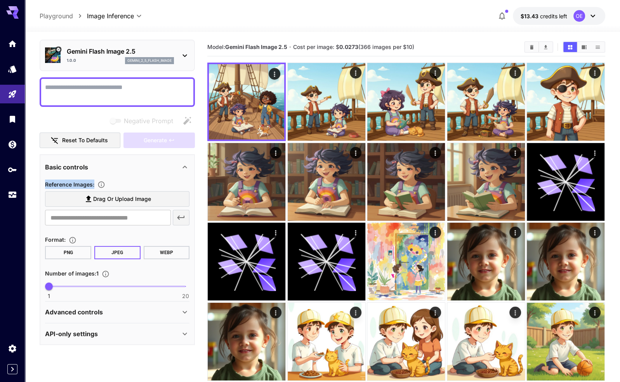
click at [109, 342] on div "API-only settings" at bounding box center [117, 333] width 145 height 19
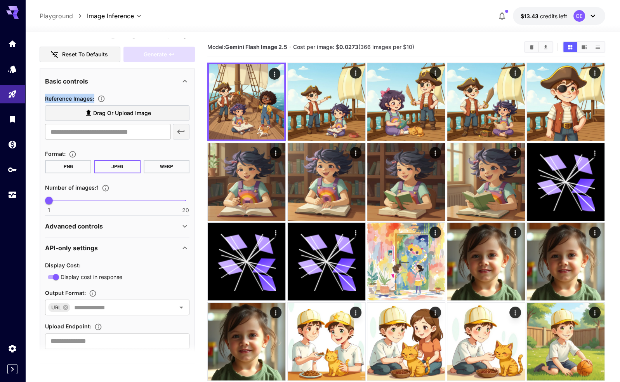
scroll to position [131, 0]
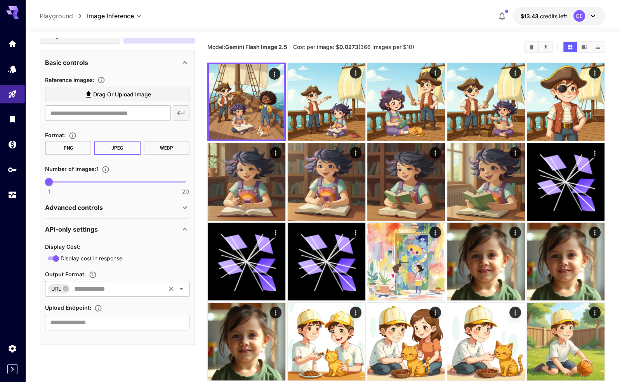
click at [98, 291] on input "text" at bounding box center [117, 288] width 93 height 11
click at [106, 285] on input "text" at bounding box center [117, 288] width 93 height 11
drag, startPoint x: 45, startPoint y: 300, endPoint x: 63, endPoint y: 314, distance: 22.4
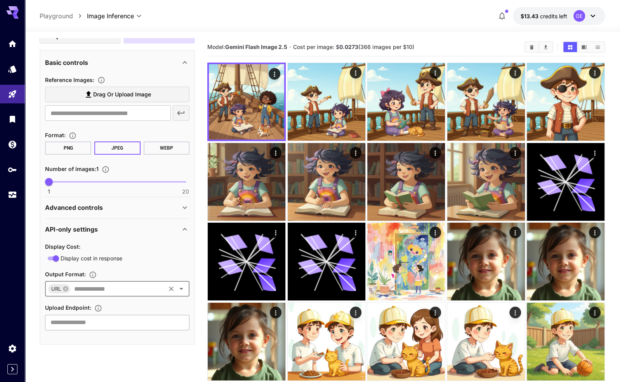
click at [46, 301] on div "Display Cost : Display cost in response Output Format : URL ​ Upload Endpoint :…" at bounding box center [117, 286] width 145 height 89
click at [74, 321] on input "text" at bounding box center [117, 323] width 145 height 16
click at [93, 288] on input "text" at bounding box center [117, 288] width 93 height 11
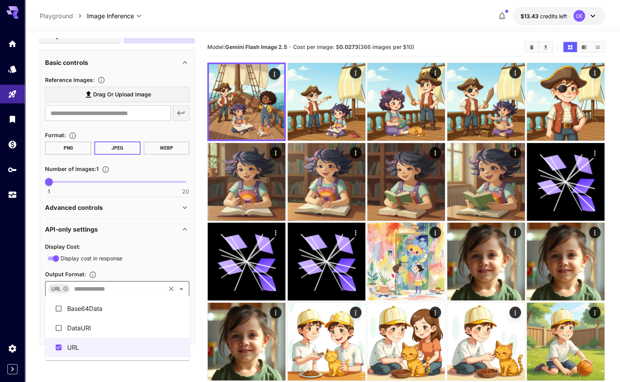
drag, startPoint x: 93, startPoint y: 288, endPoint x: 85, endPoint y: 289, distance: 7.4
click at [92, 288] on input "text" at bounding box center [117, 288] width 93 height 11
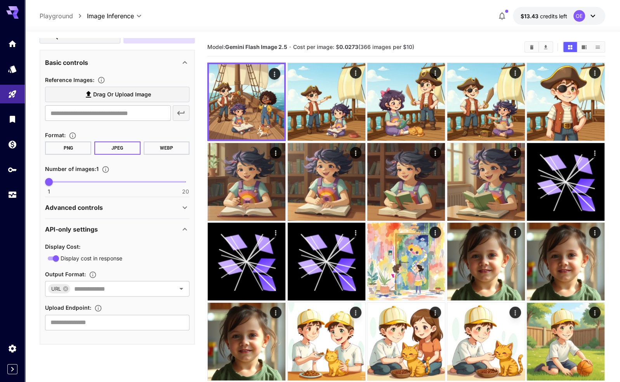
click at [84, 207] on p "Advanced controls" at bounding box center [74, 207] width 58 height 9
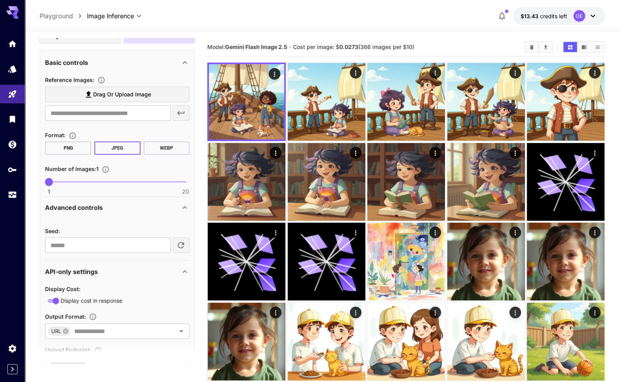
click at [82, 206] on p "Advanced controls" at bounding box center [74, 207] width 58 height 9
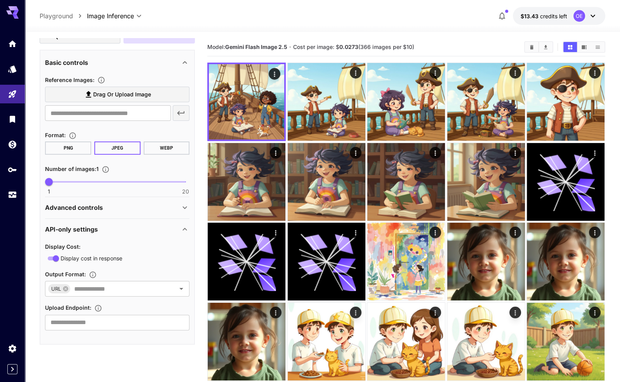
click at [89, 244] on div "Display Cost :" at bounding box center [117, 246] width 145 height 9
click at [91, 235] on div "API-only settings" at bounding box center [117, 229] width 145 height 19
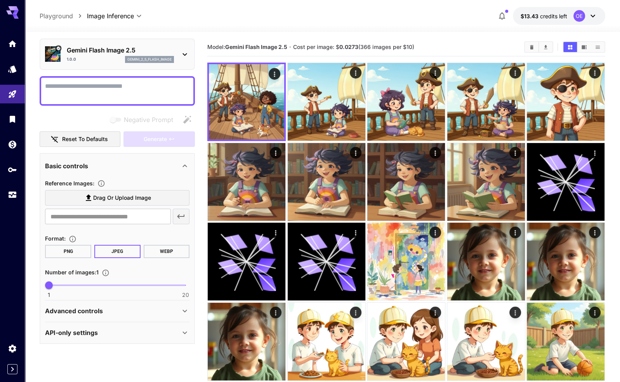
scroll to position [26, 0]
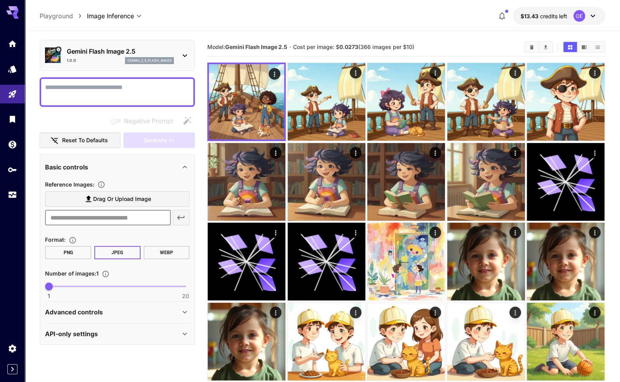
click at [108, 219] on input "text" at bounding box center [107, 218] width 125 height 16
click at [80, 167] on p "Basic controls" at bounding box center [66, 166] width 43 height 9
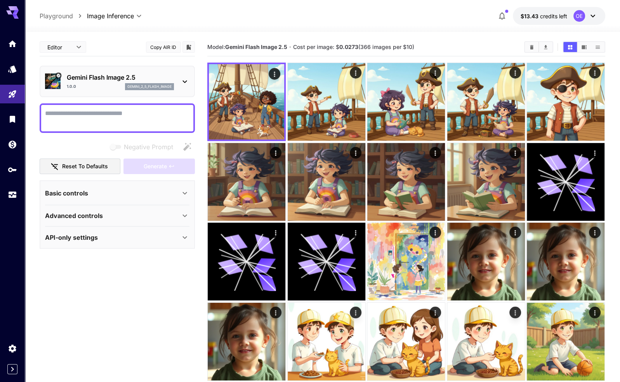
scroll to position [0, 0]
click at [75, 192] on p "Basic controls" at bounding box center [66, 192] width 43 height 9
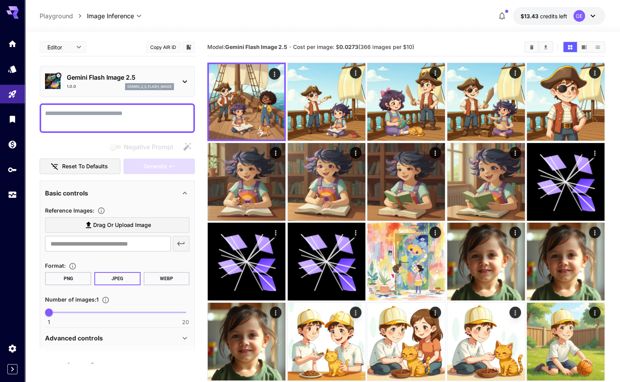
drag, startPoint x: 66, startPoint y: 117, endPoint x: 30, endPoint y: 113, distance: 36.0
click at [61, 117] on textarea "Negative Prompt" at bounding box center [117, 118] width 145 height 19
click at [152, 64] on div "Editor **** ​ Copy AIR ID Gemini Flash Image 2.5 1.0.0 gemini_2_5_flash_image N…" at bounding box center [117, 204] width 155 height 333
click at [13, 197] on icon "Usage" at bounding box center [13, 192] width 9 height 9
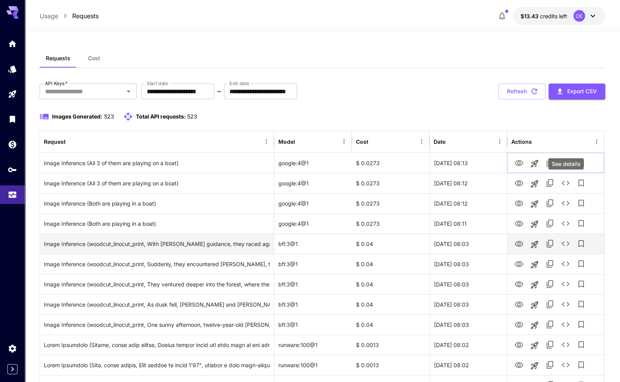
drag, startPoint x: 566, startPoint y: 161, endPoint x: 550, endPoint y: 241, distance: 81.6
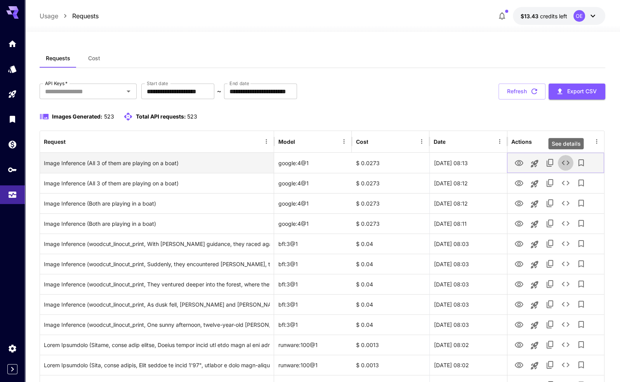
click at [570, 166] on icon "See details" at bounding box center [565, 162] width 9 height 9
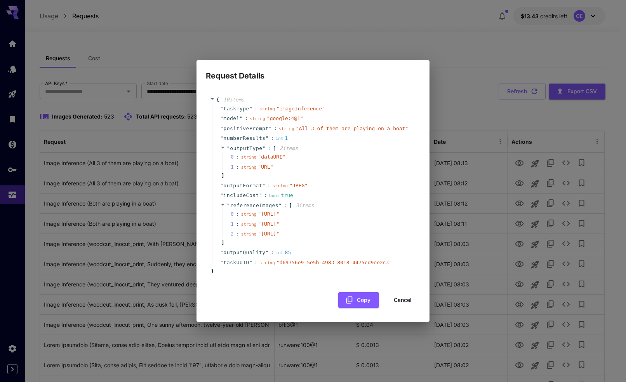
click at [243, 256] on span "outputQuality" at bounding box center [244, 253] width 42 height 8
drag, startPoint x: 226, startPoint y: 85, endPoint x: 322, endPoint y: 85, distance: 96.0
click at [320, 104] on div "" taskType " : string " imageInference "" at bounding box center [314, 109] width 204 height 10
click at [323, 104] on div "" taskType " : string " imageInference "" at bounding box center [314, 109] width 204 height 10
drag, startPoint x: 332, startPoint y: 85, endPoint x: 207, endPoint y: 91, distance: 125.6
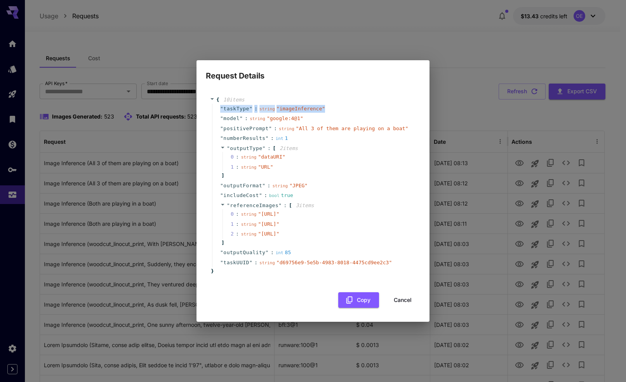
click at [207, 91] on div "{ 10 item s " taskType " : string " imageInference " " model " : string " googl…" at bounding box center [313, 185] width 214 height 195
click at [222, 106] on span """ at bounding box center [221, 109] width 3 height 6
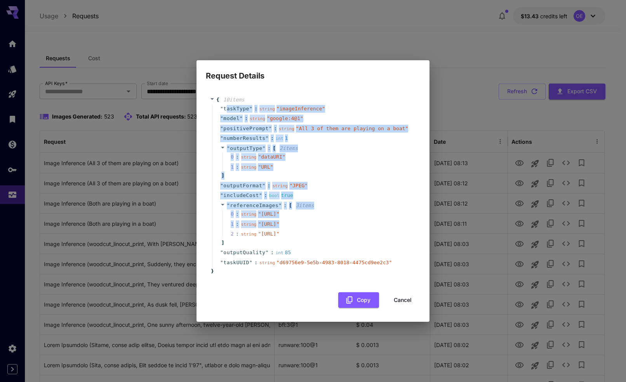
drag, startPoint x: 232, startPoint y: 85, endPoint x: 371, endPoint y: 236, distance: 205.4
click at [371, 236] on div "" taskType " : string " imageInference " " model " : string " google:4@1 " " po…" at bounding box center [314, 186] width 204 height 164
click at [373, 150] on div "" outputType " : [ 2 item s 0 : string " dataURI " 1 : string " URL " ]" at bounding box center [314, 161] width 204 height 37
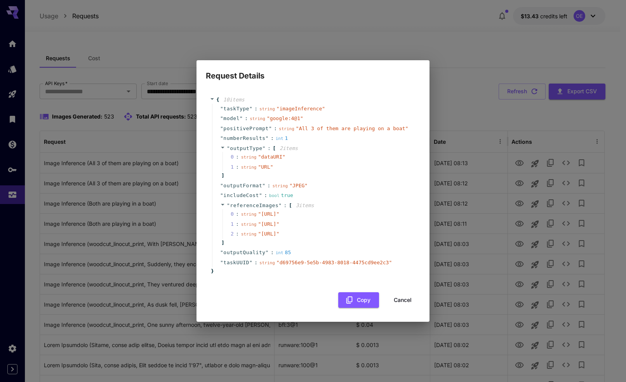
click at [403, 308] on button "Cancel" at bounding box center [402, 300] width 35 height 16
